Goal: Contribute content: Add original content to the website for others to see

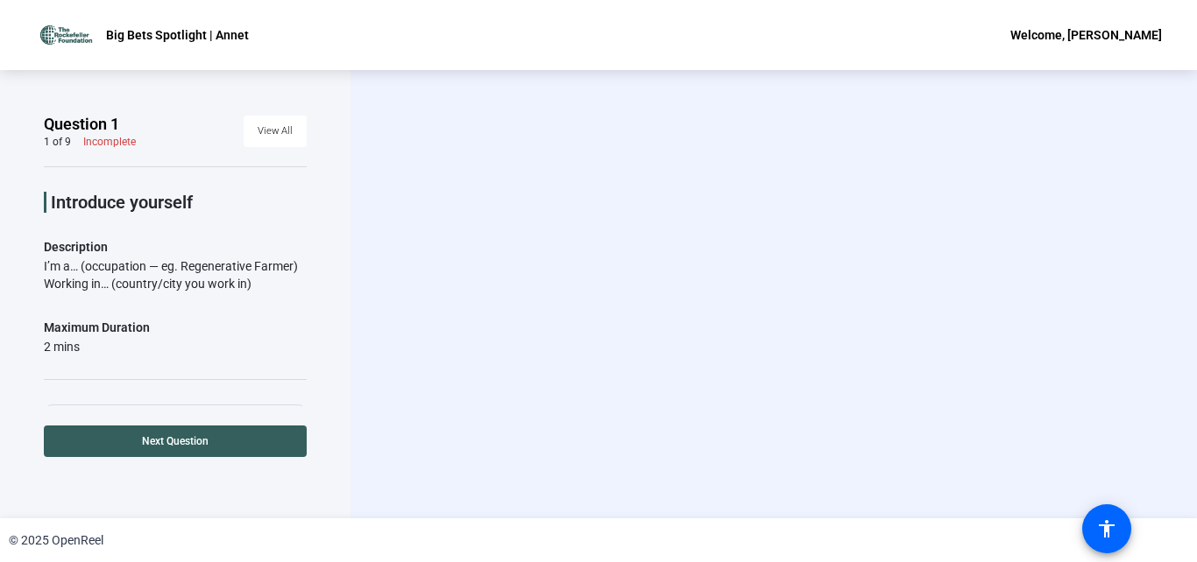
click at [599, 194] on div "Start Recording person Hide Overlay flip Flip Camera question_mark Question Cam…" at bounding box center [773, 294] width 846 height 449
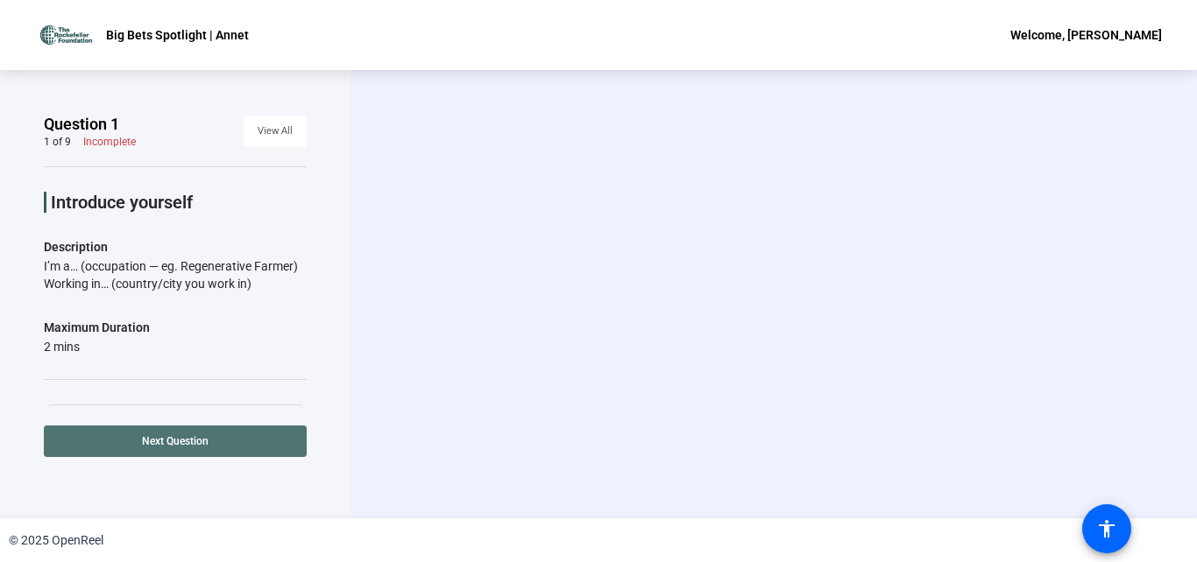
click at [253, 445] on span at bounding box center [175, 442] width 263 height 42
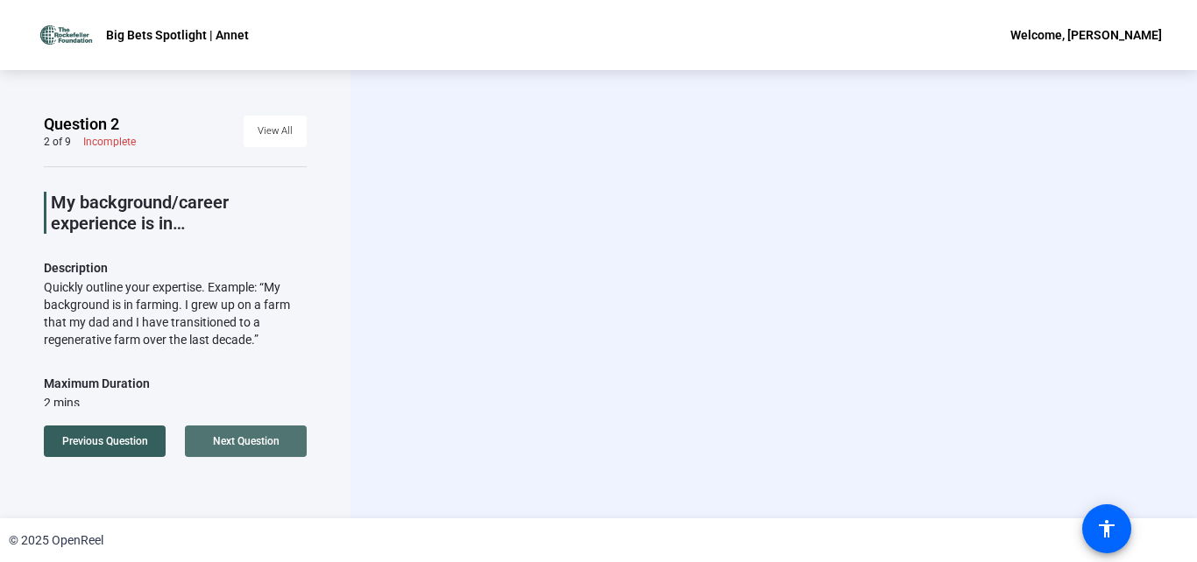
click at [270, 444] on span "Next Question" at bounding box center [246, 441] width 67 height 12
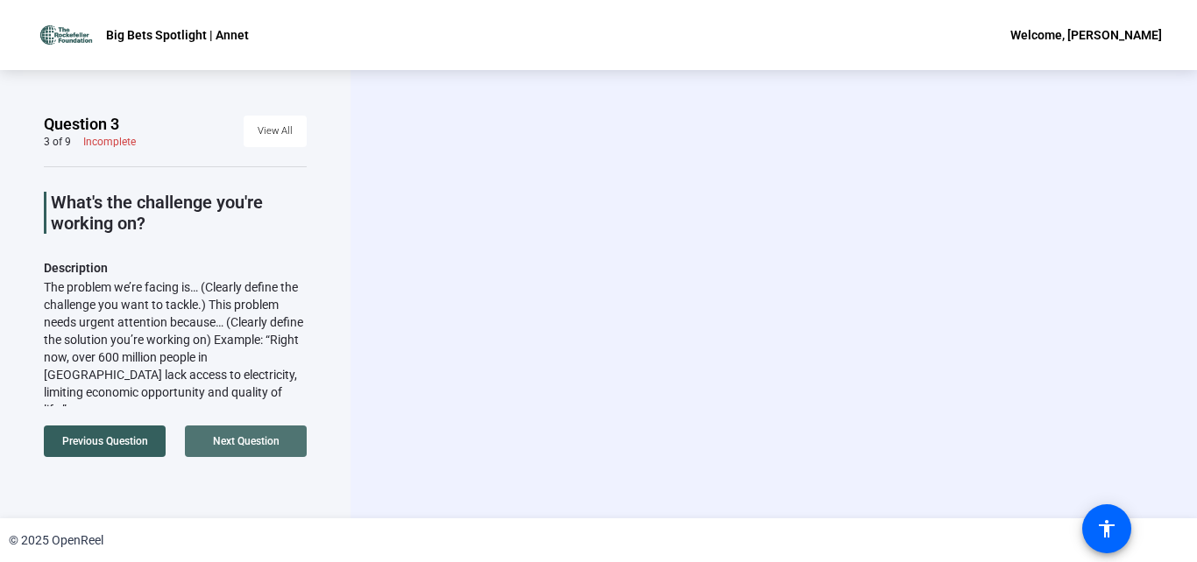
click at [271, 443] on span "Next Question" at bounding box center [246, 441] width 67 height 12
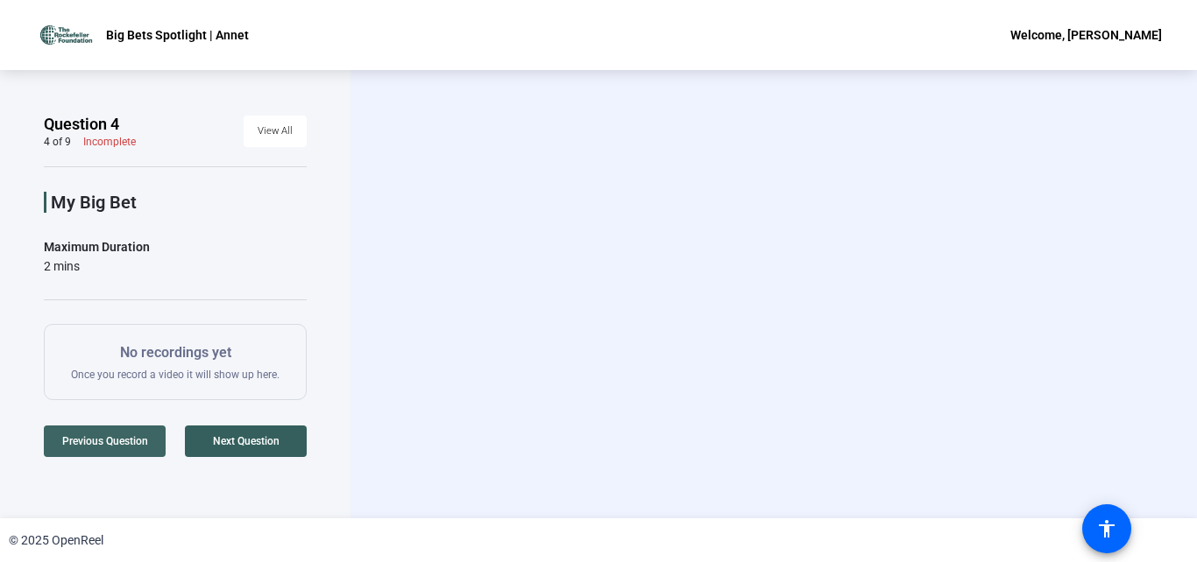
click at [145, 444] on span "Previous Question" at bounding box center [105, 441] width 86 height 12
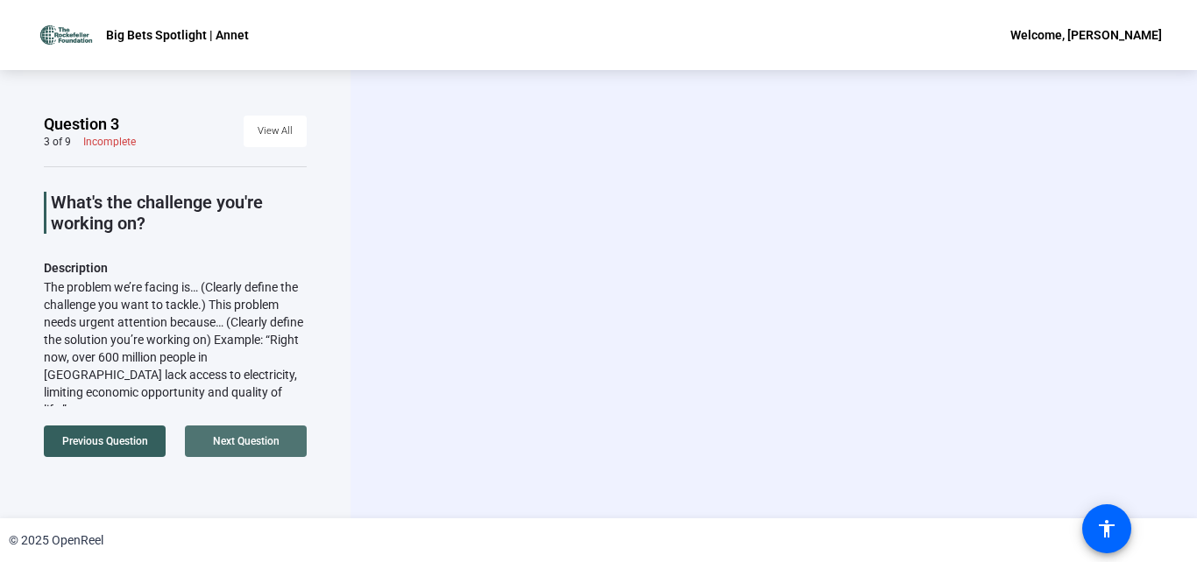
click at [246, 447] on span "Next Question" at bounding box center [246, 441] width 67 height 12
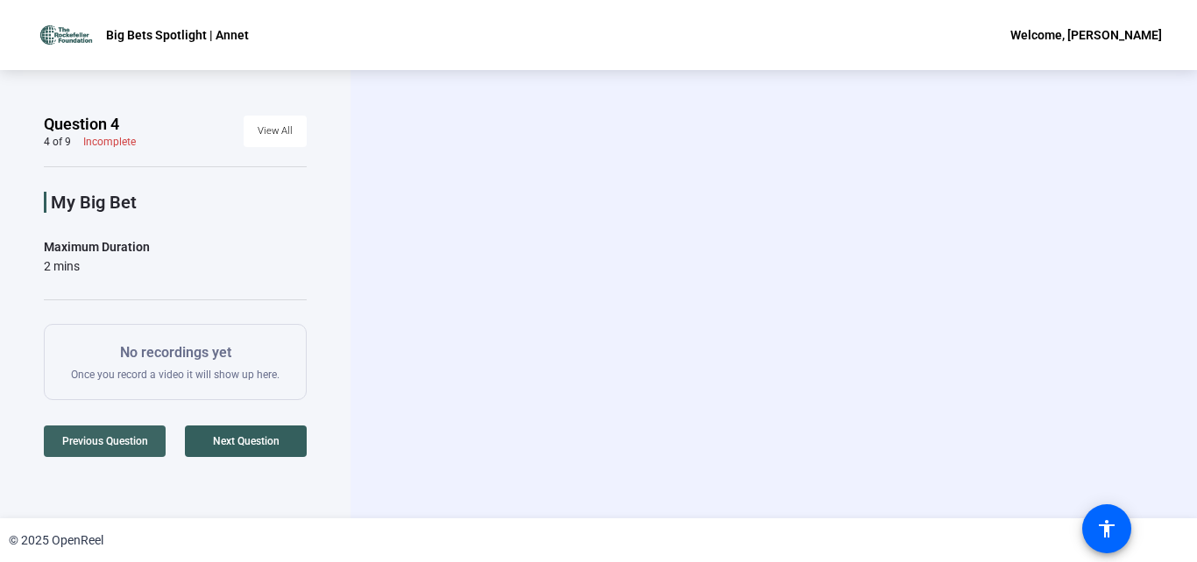
click at [134, 446] on span "Previous Question" at bounding box center [105, 441] width 86 height 12
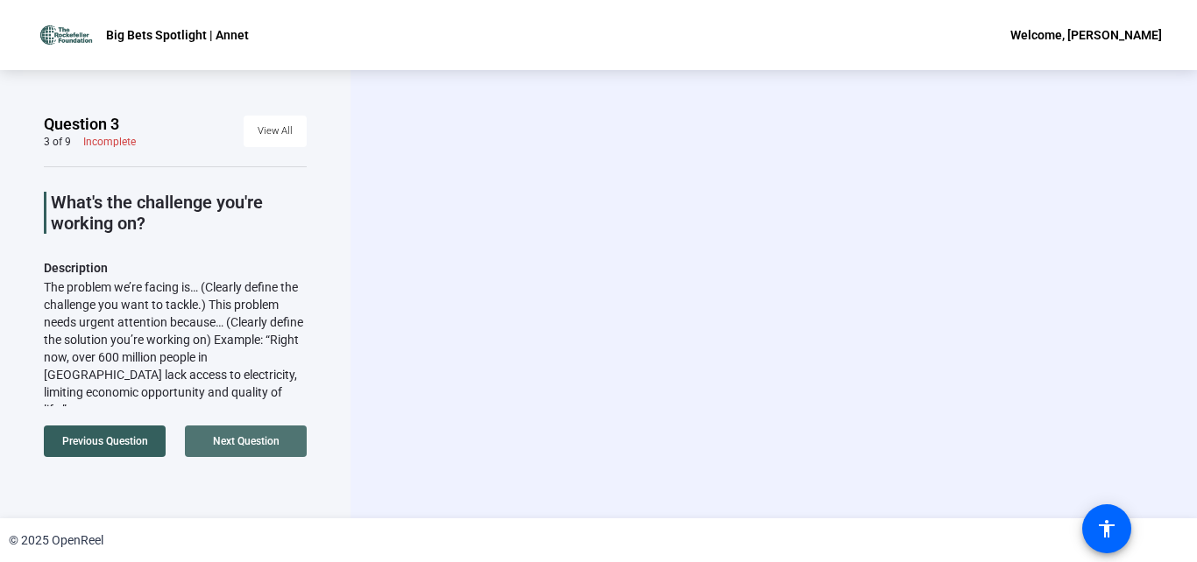
click at [261, 444] on span "Next Question" at bounding box center [246, 441] width 67 height 12
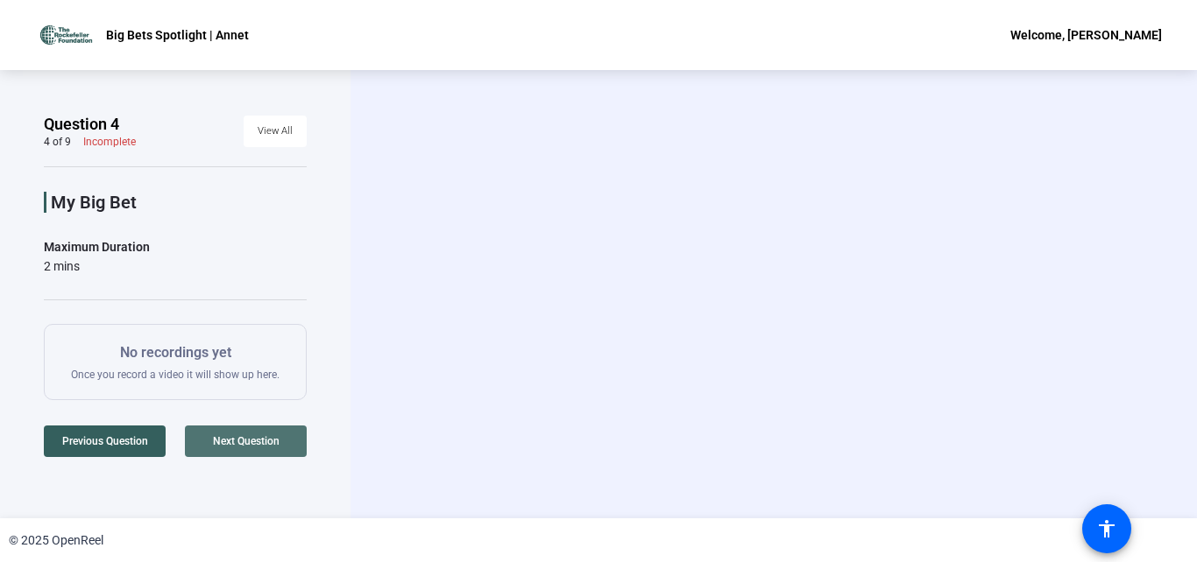
click at [261, 443] on span "Next Question" at bounding box center [246, 441] width 67 height 12
click at [260, 443] on span "Next Question" at bounding box center [246, 441] width 67 height 12
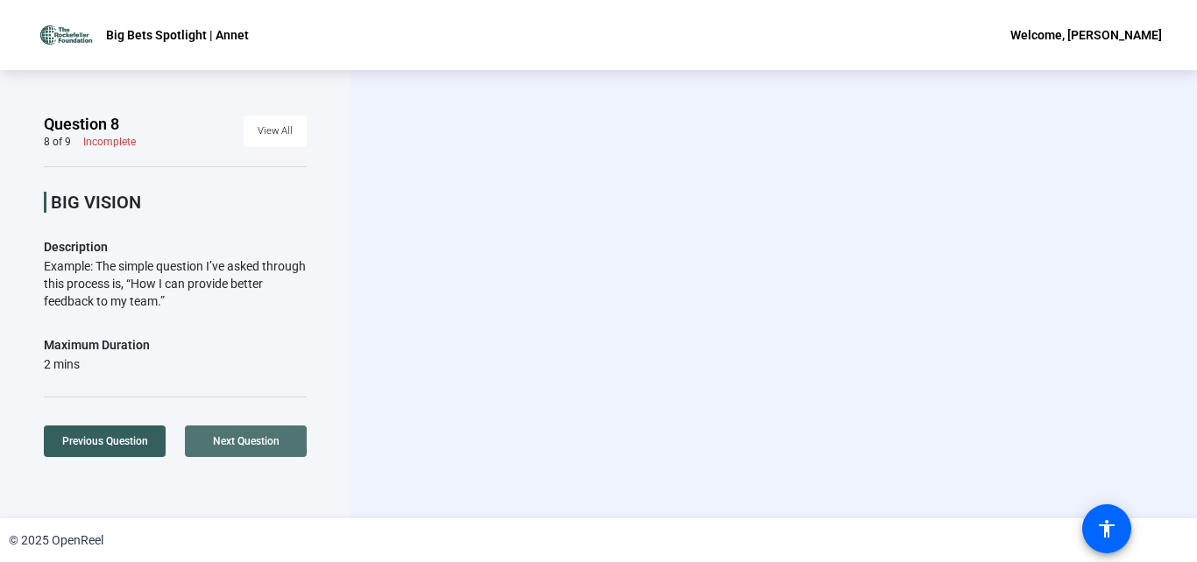
click at [260, 443] on span "Next Question" at bounding box center [246, 441] width 67 height 12
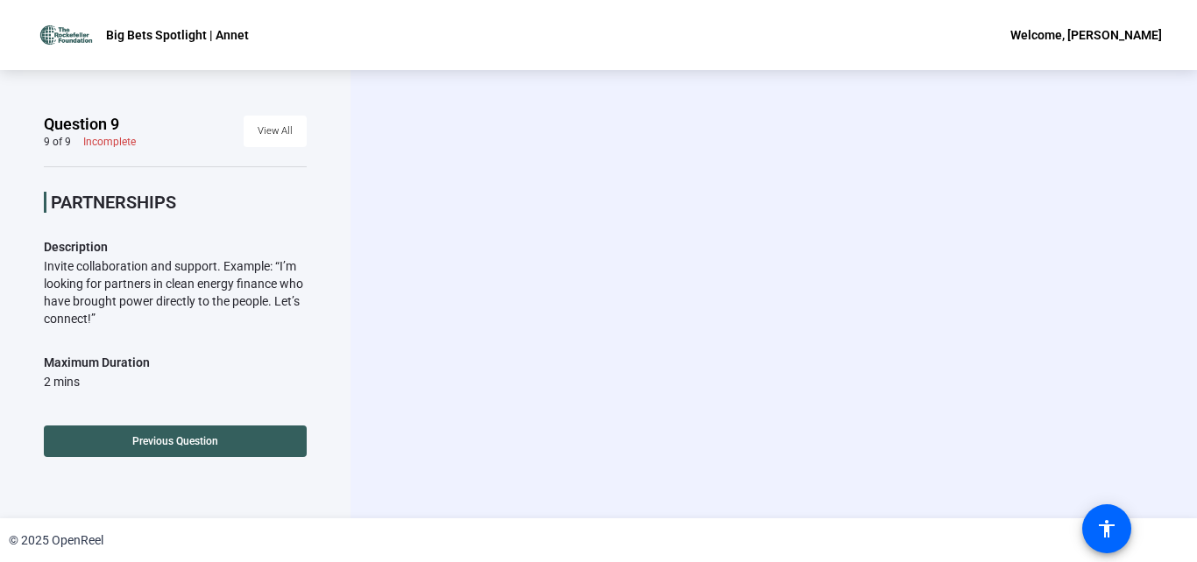
click at [260, 443] on span at bounding box center [175, 442] width 263 height 42
